Goal: Task Accomplishment & Management: Manage account settings

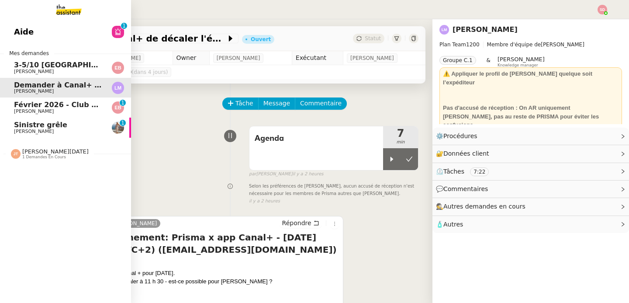
click at [49, 108] on span "Février 2026 - Club Med Valmorel" at bounding box center [80, 104] width 132 height 8
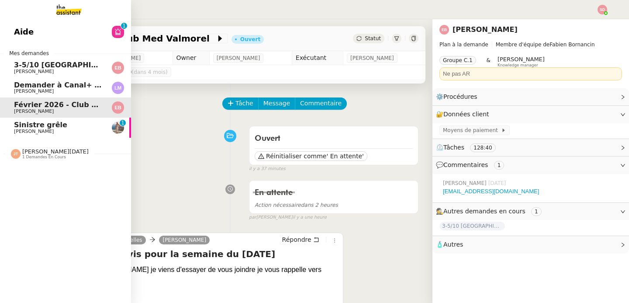
click at [6, 131] on link "Sinistre grêle [PERSON_NAME] 0 1 2 3 4 5 6 7 8 9" at bounding box center [65, 128] width 131 height 20
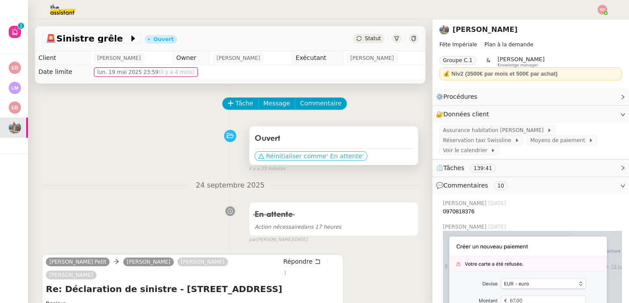
click at [326, 158] on span "' En attente'" at bounding box center [344, 156] width 37 height 9
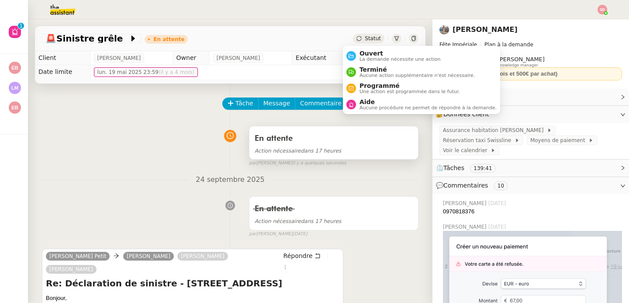
click at [322, 134] on div "En attente" at bounding box center [334, 139] width 158 height 14
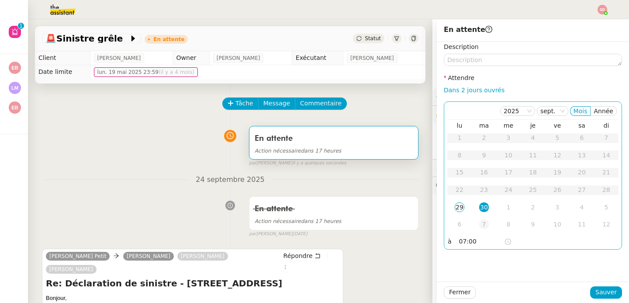
click at [479, 227] on div "7" at bounding box center [484, 224] width 10 height 10
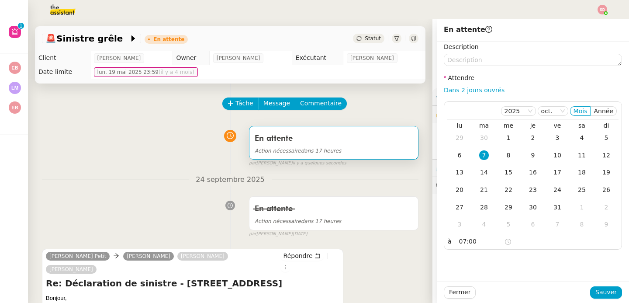
click at [607, 284] on div "Fermer Sauver" at bounding box center [533, 291] width 192 height 21
click at [607, 287] on button "Sauver" at bounding box center [606, 292] width 32 height 12
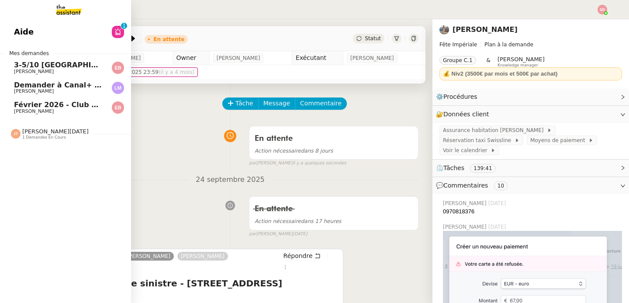
click at [17, 106] on span "Février 2026 - Club Med Valmorel" at bounding box center [80, 104] width 132 height 8
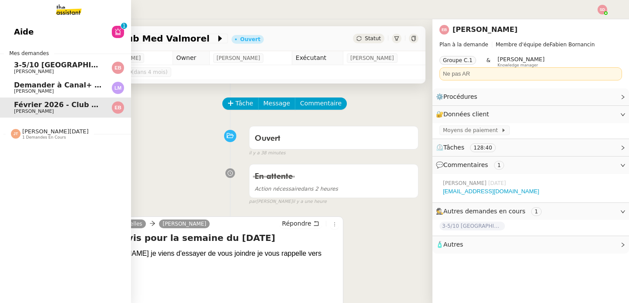
click at [83, 67] on span "3-5/10 [GEOGRAPHIC_DATA] - [GEOGRAPHIC_DATA]" at bounding box center [113, 65] width 199 height 8
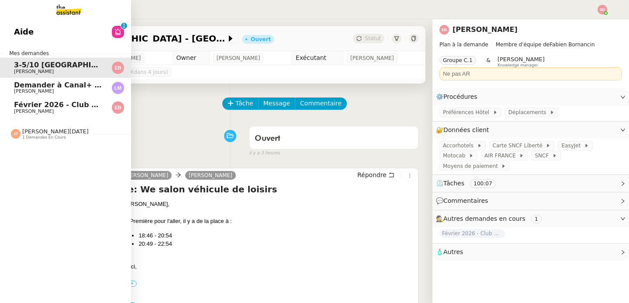
click at [3, 88] on link "Demander à Canal+ de décaler l'événement [PERSON_NAME]" at bounding box center [65, 88] width 131 height 20
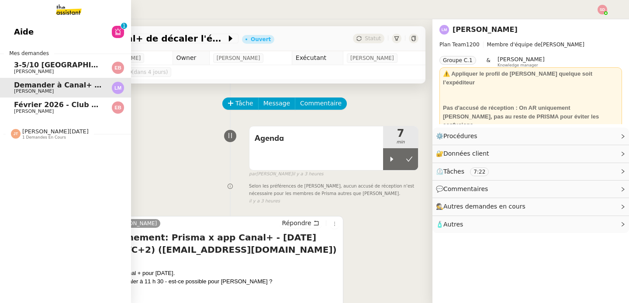
click at [6, 28] on link "Aide 0 1 2 3 4 5 6 7 8 9" at bounding box center [65, 32] width 131 height 20
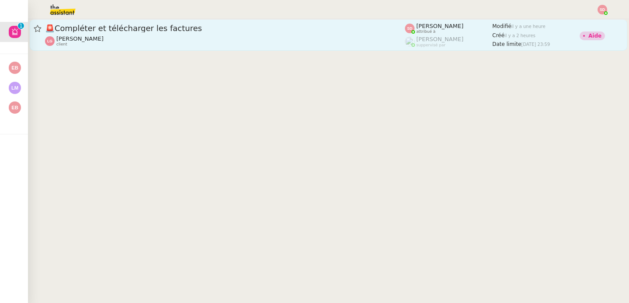
click at [275, 48] on link "🚨 Compléter et télécharger les factures [PERSON_NAME] client [PERSON_NAME] attr…" at bounding box center [329, 34] width 598 height 31
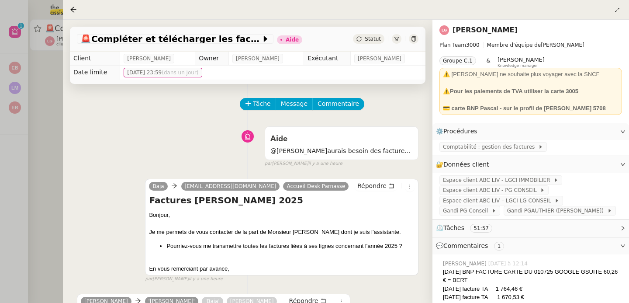
click at [41, 139] on div at bounding box center [314, 151] width 629 height 303
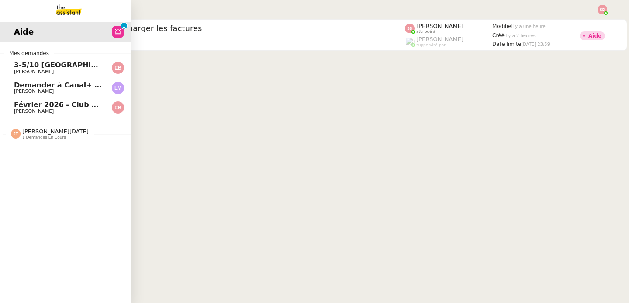
click at [14, 111] on span "[PERSON_NAME]" at bounding box center [58, 111] width 88 height 5
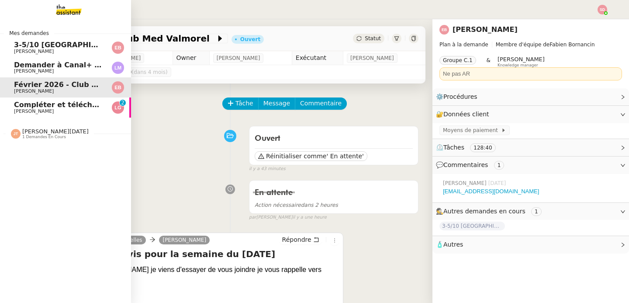
click at [14, 108] on span "Compléter et télécharger les factures" at bounding box center [88, 104] width 148 height 8
